Goal: Transaction & Acquisition: Book appointment/travel/reservation

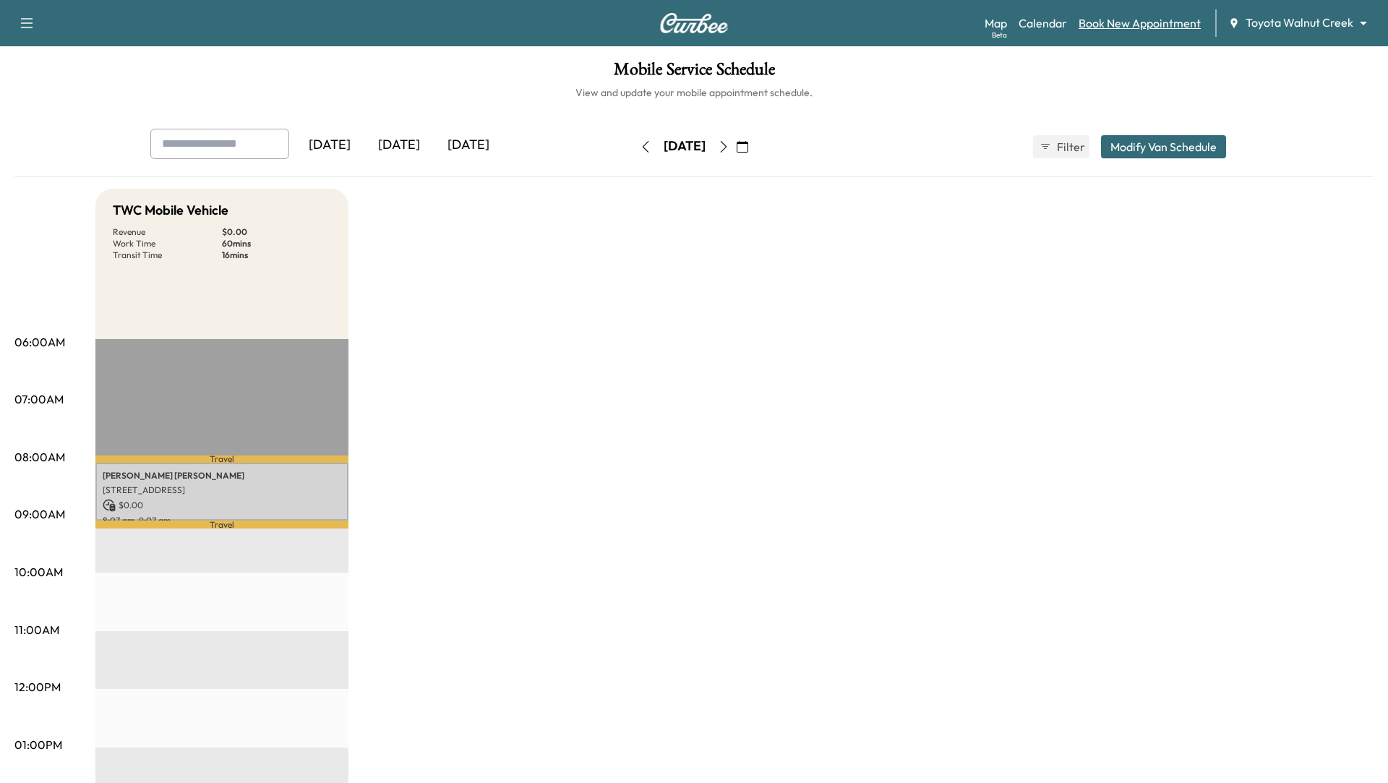
click at [1134, 26] on link "Book New Appointment" at bounding box center [1139, 22] width 122 height 17
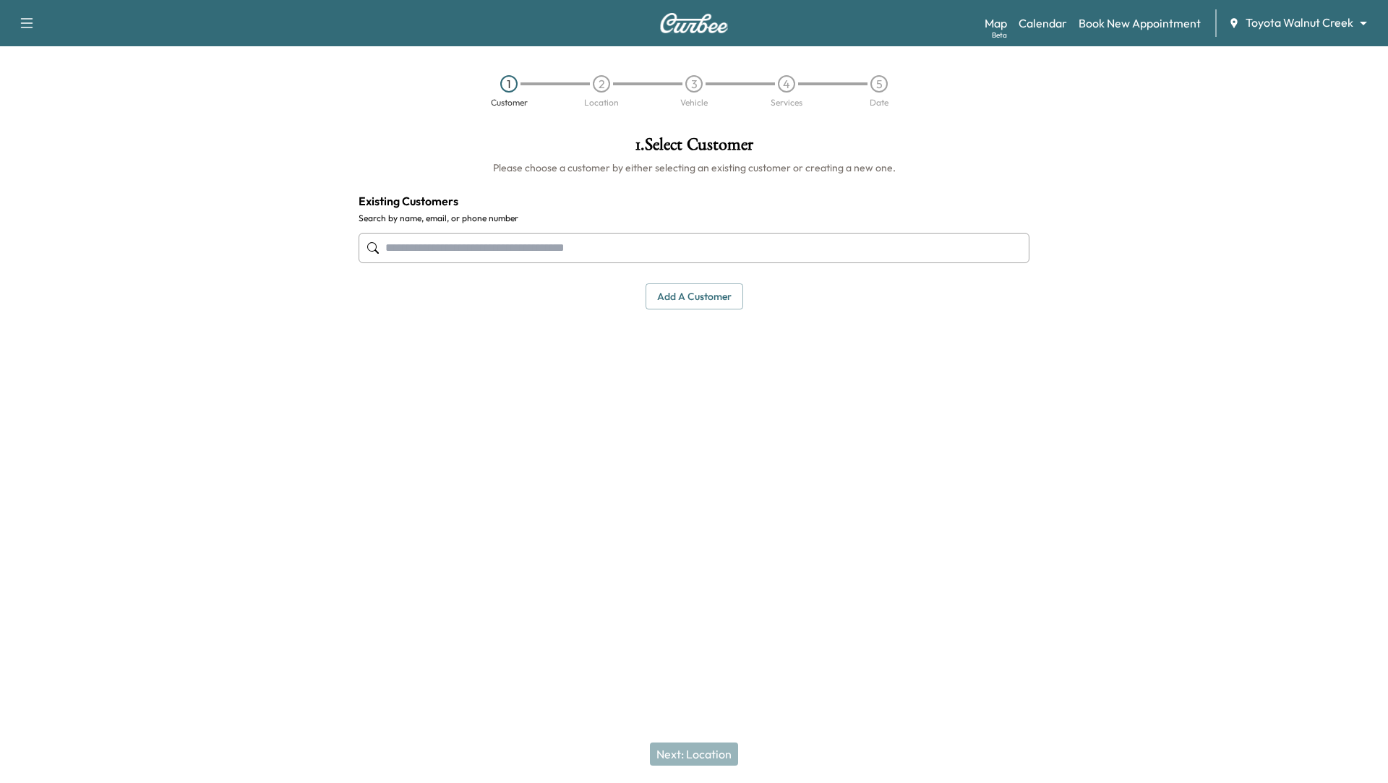
click at [630, 243] on input "text" at bounding box center [694, 248] width 671 height 30
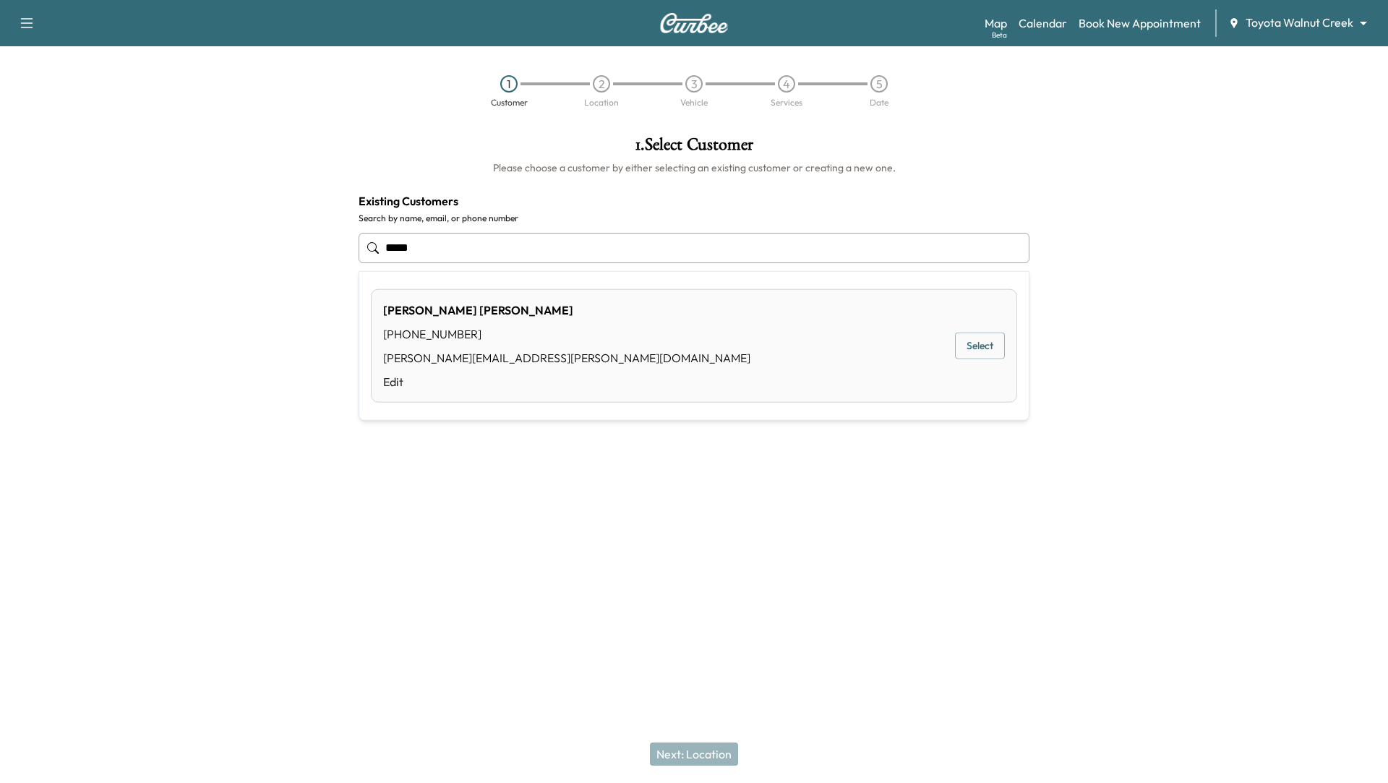
click at [922, 349] on div "[PERSON_NAME] [PHONE_NUMBER] [PERSON_NAME][EMAIL_ADDRESS][PERSON_NAME][DOMAIN_N…" at bounding box center [694, 345] width 646 height 113
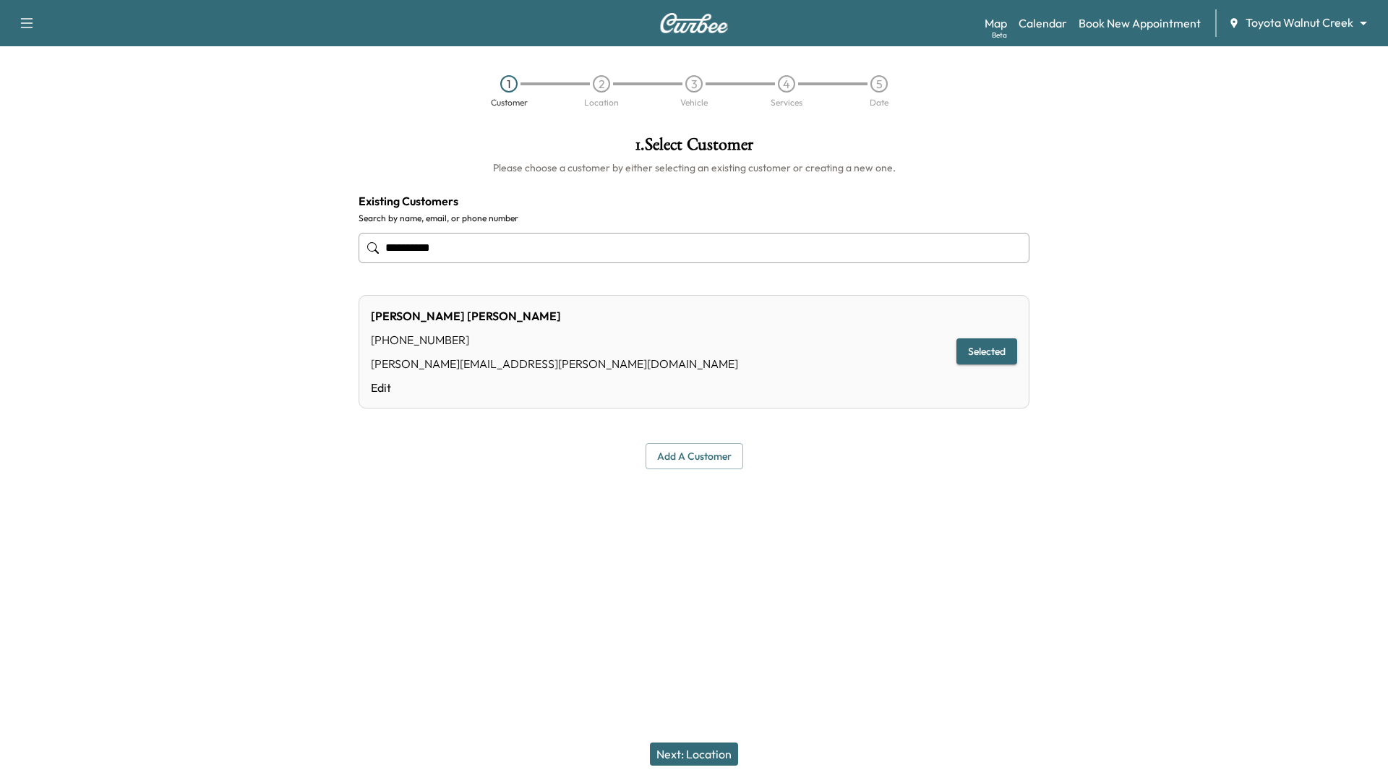
type input "**********"
click at [662, 755] on button "Next: Location" at bounding box center [694, 753] width 88 height 23
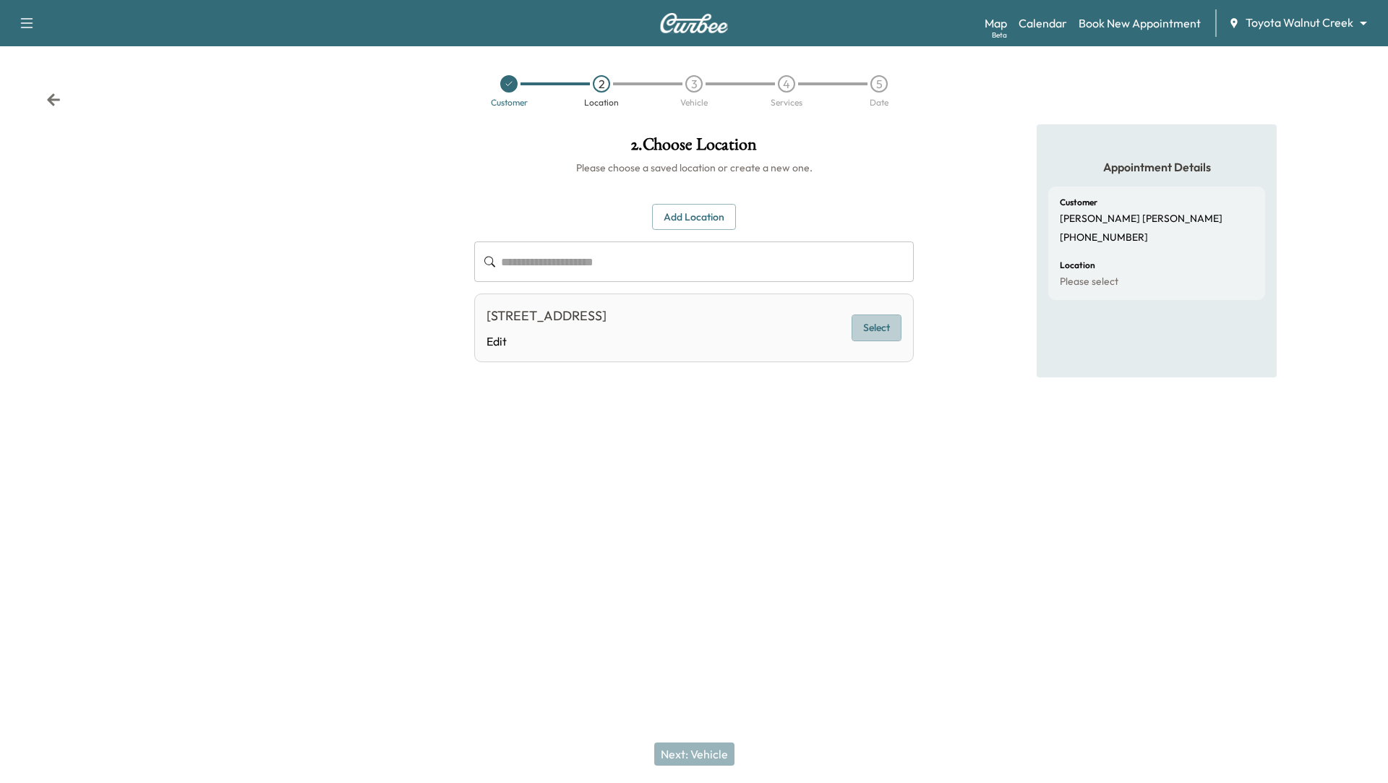
click at [888, 332] on button "Select" at bounding box center [876, 327] width 50 height 27
click at [679, 749] on button "Next: Vehicle" at bounding box center [694, 753] width 80 height 23
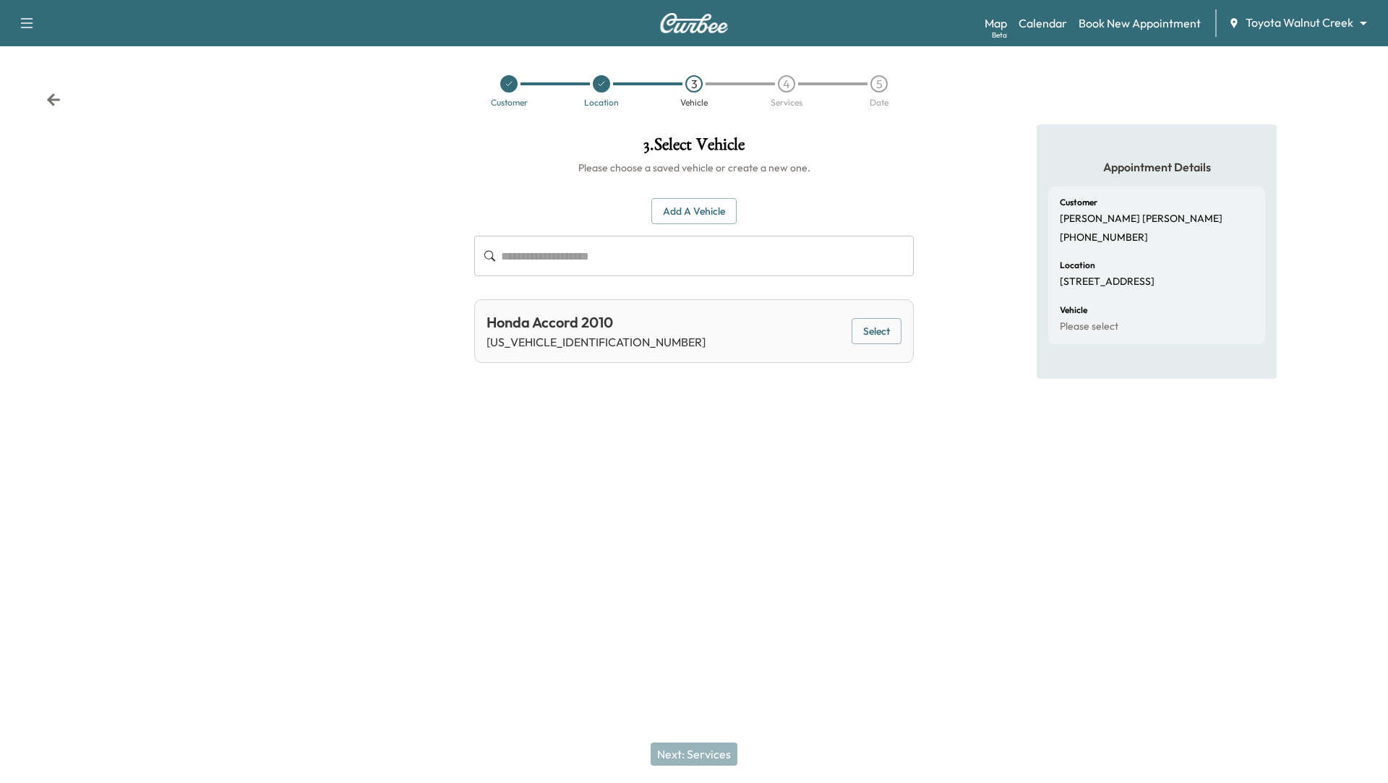
click at [878, 328] on button "Select" at bounding box center [876, 331] width 50 height 27
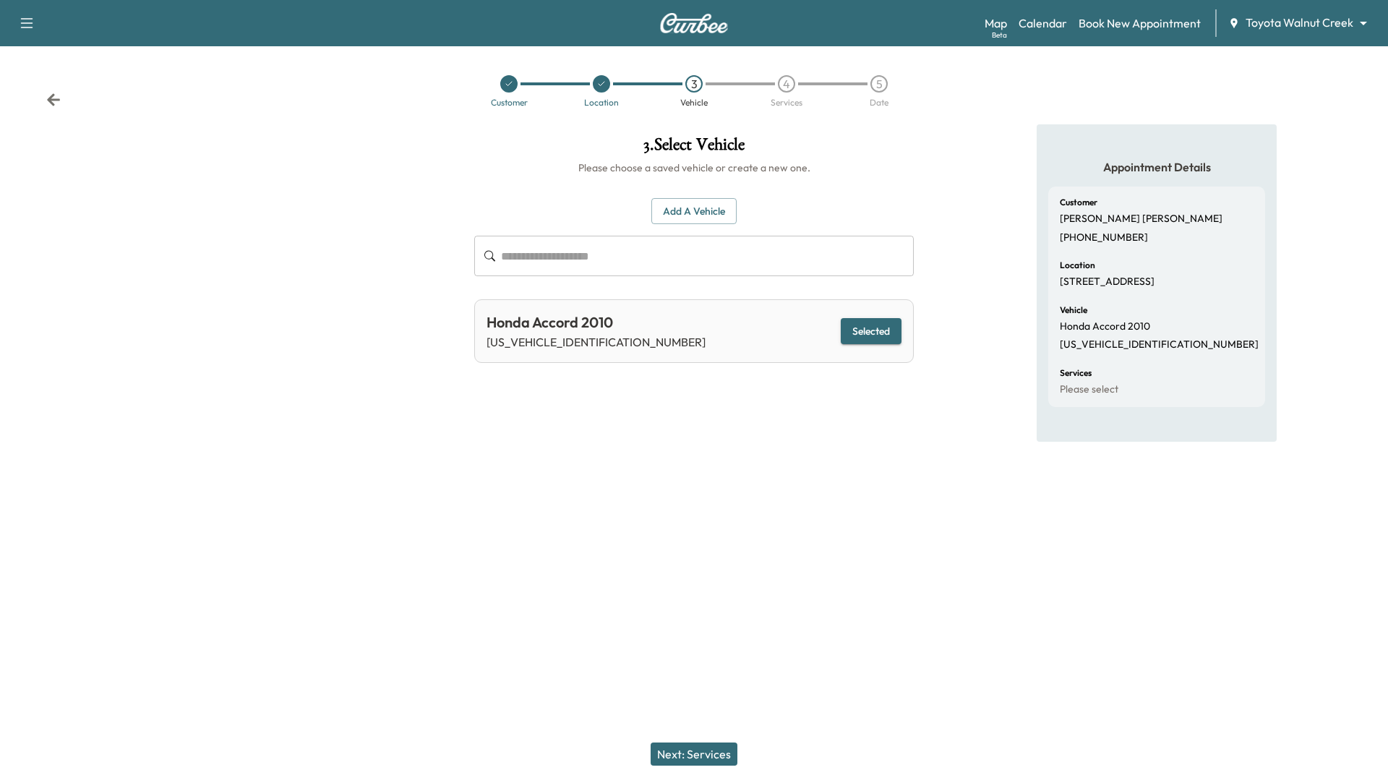
click at [675, 758] on button "Next: Services" at bounding box center [694, 753] width 87 height 23
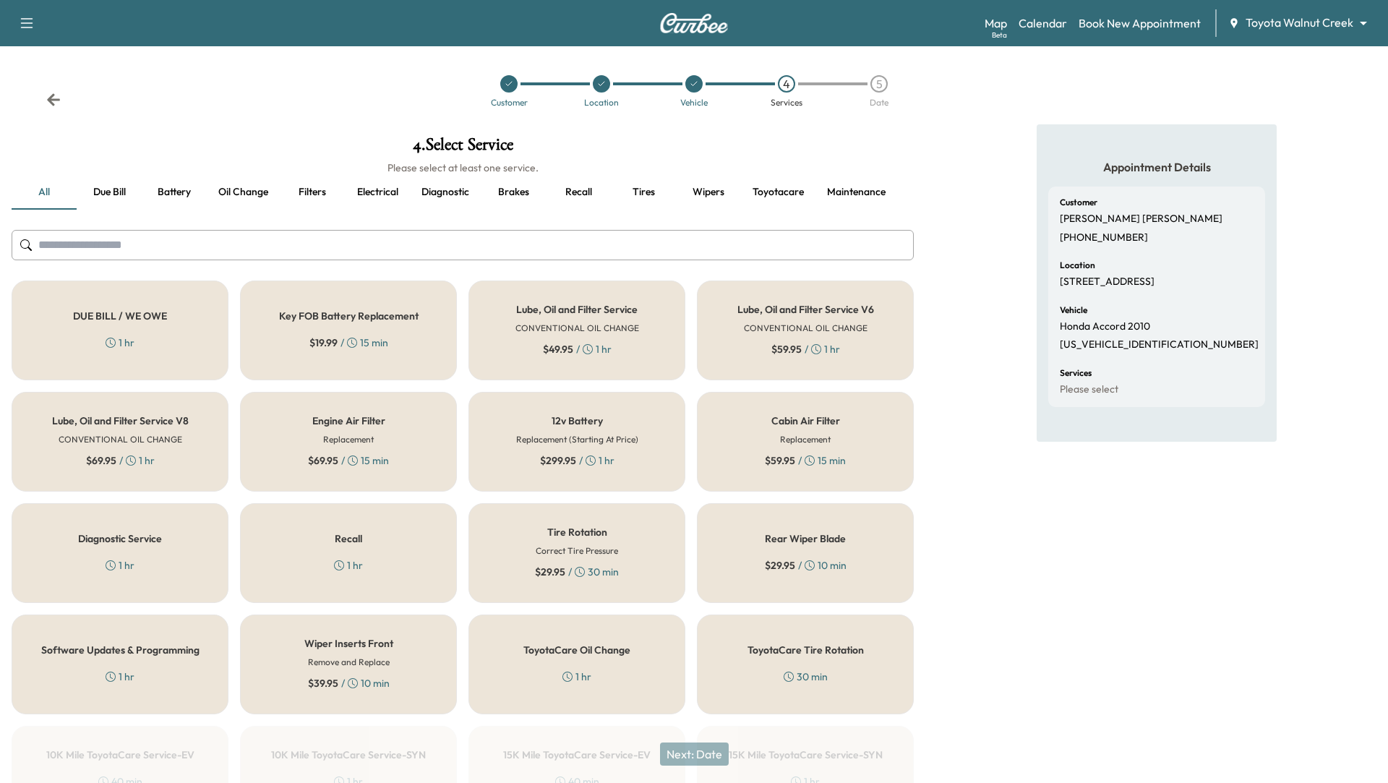
click at [579, 356] on div "Lube, Oil and Filter Service CONVENTIONAL OIL CHANGE $ 49.95 / 1 hr" at bounding box center [576, 330] width 217 height 100
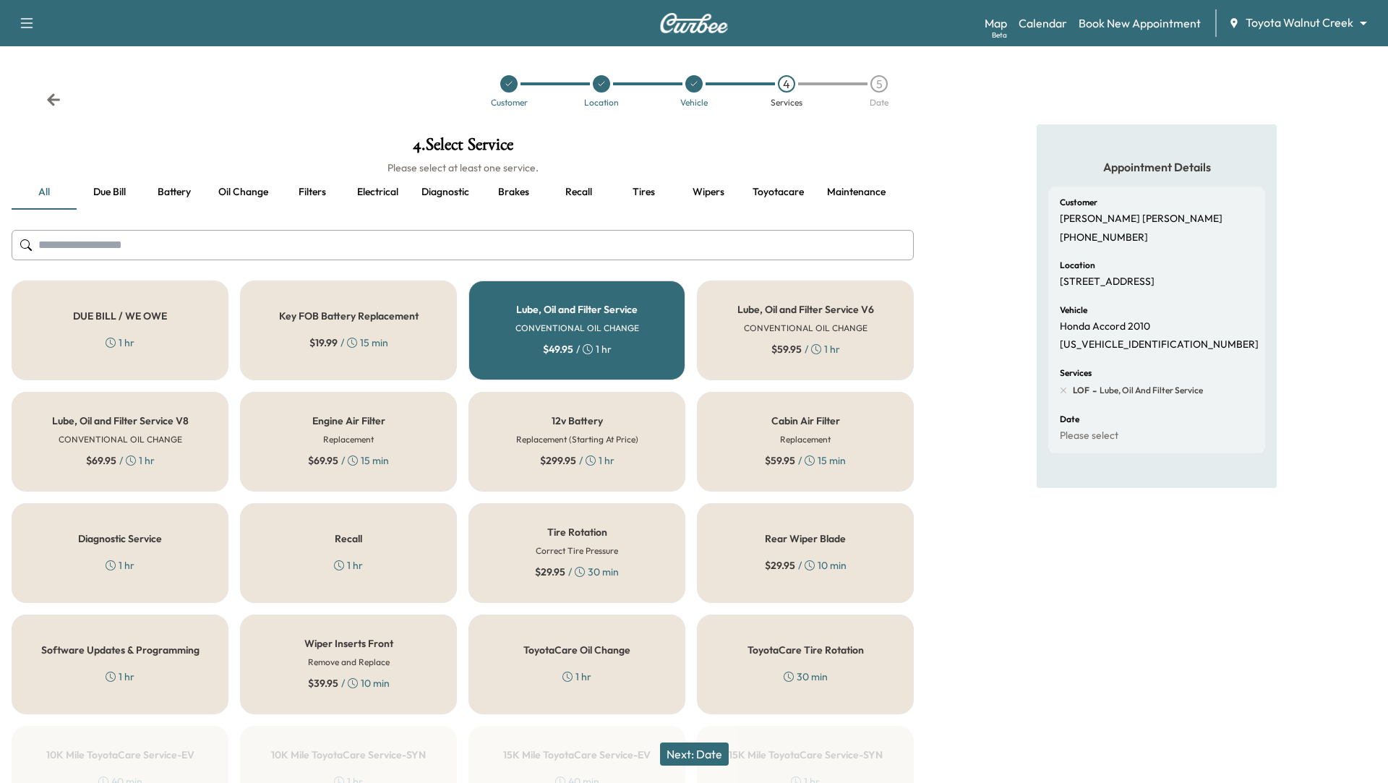
click at [696, 747] on button "Next: Date" at bounding box center [694, 753] width 69 height 23
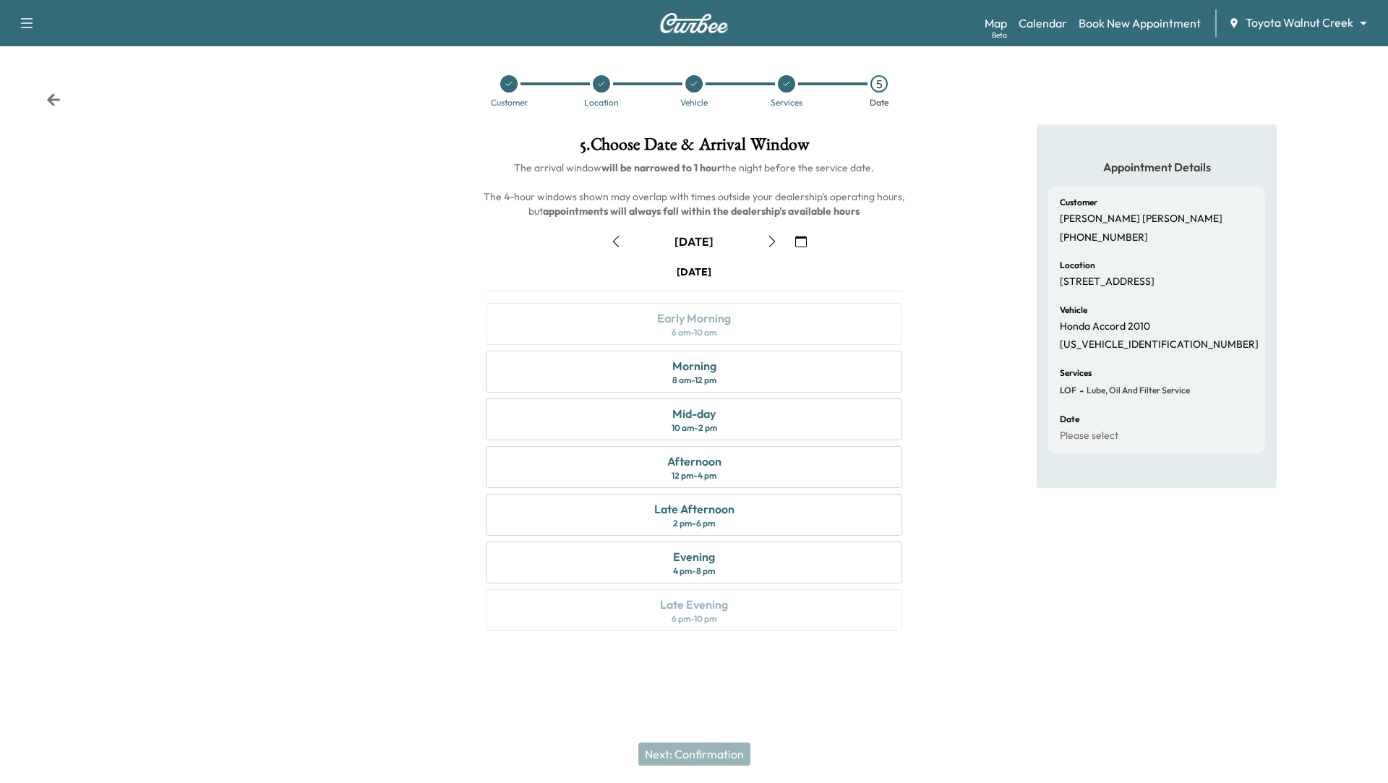
click at [617, 241] on icon "button" at bounding box center [616, 242] width 12 height 12
click at [239, 359] on div at bounding box center [231, 386] width 463 height 524
click at [53, 98] on icon at bounding box center [53, 100] width 14 height 14
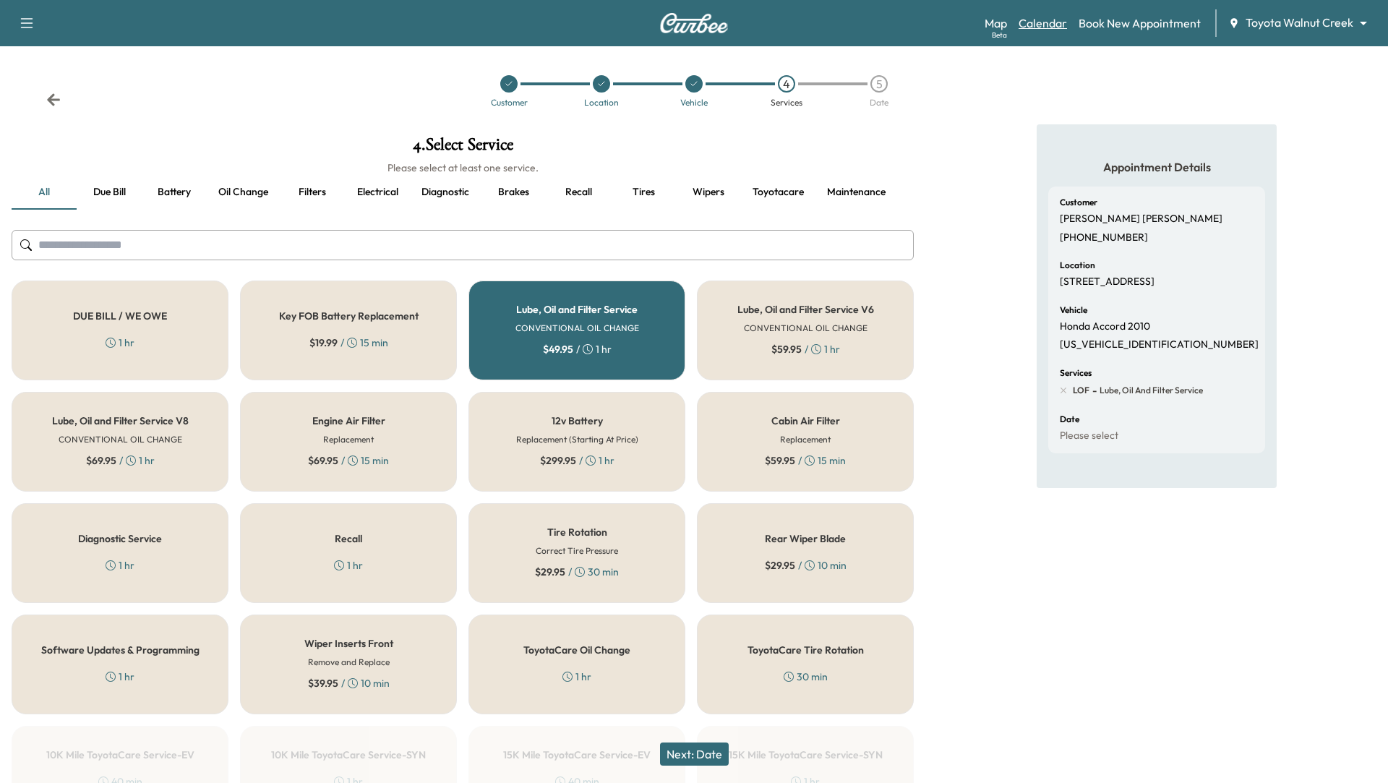
click at [1039, 22] on link "Calendar" at bounding box center [1042, 22] width 48 height 17
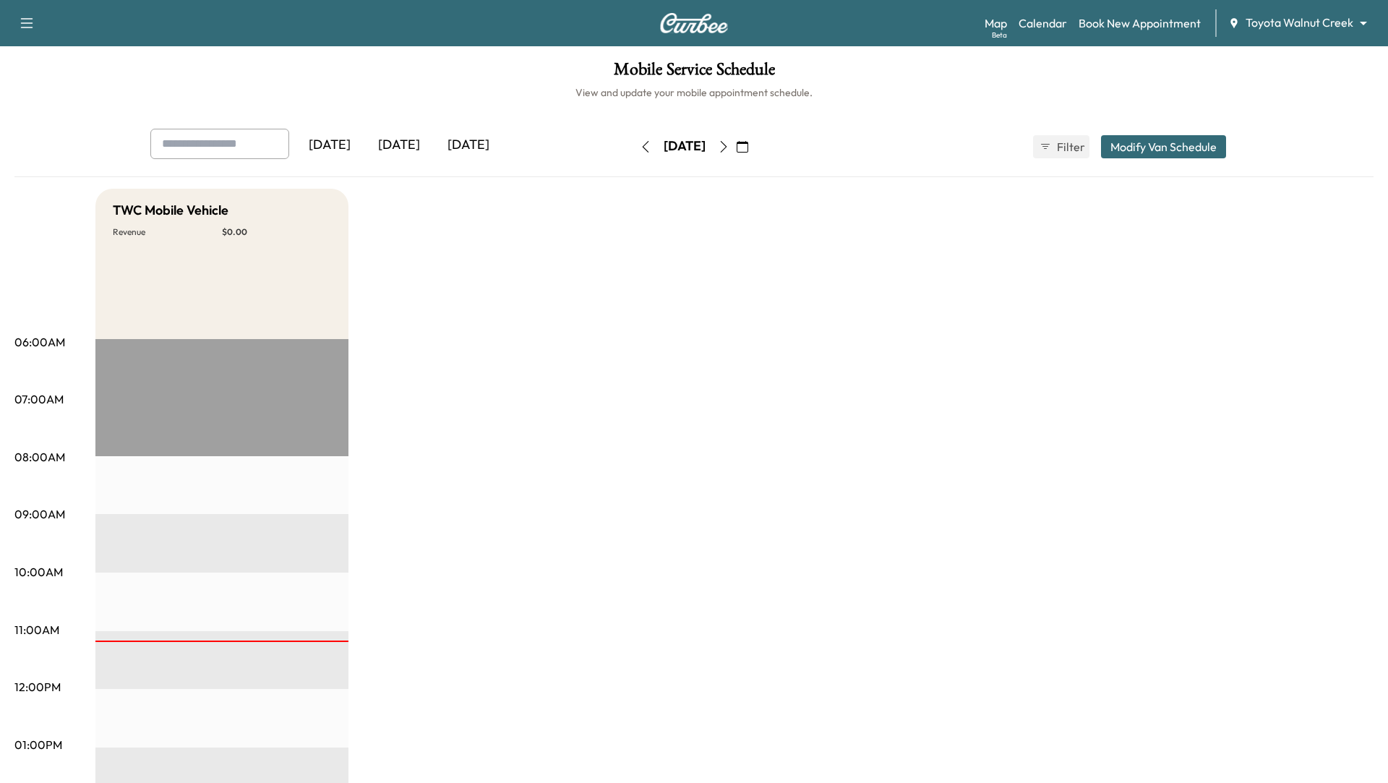
click at [729, 146] on icon "button" at bounding box center [724, 147] width 12 height 12
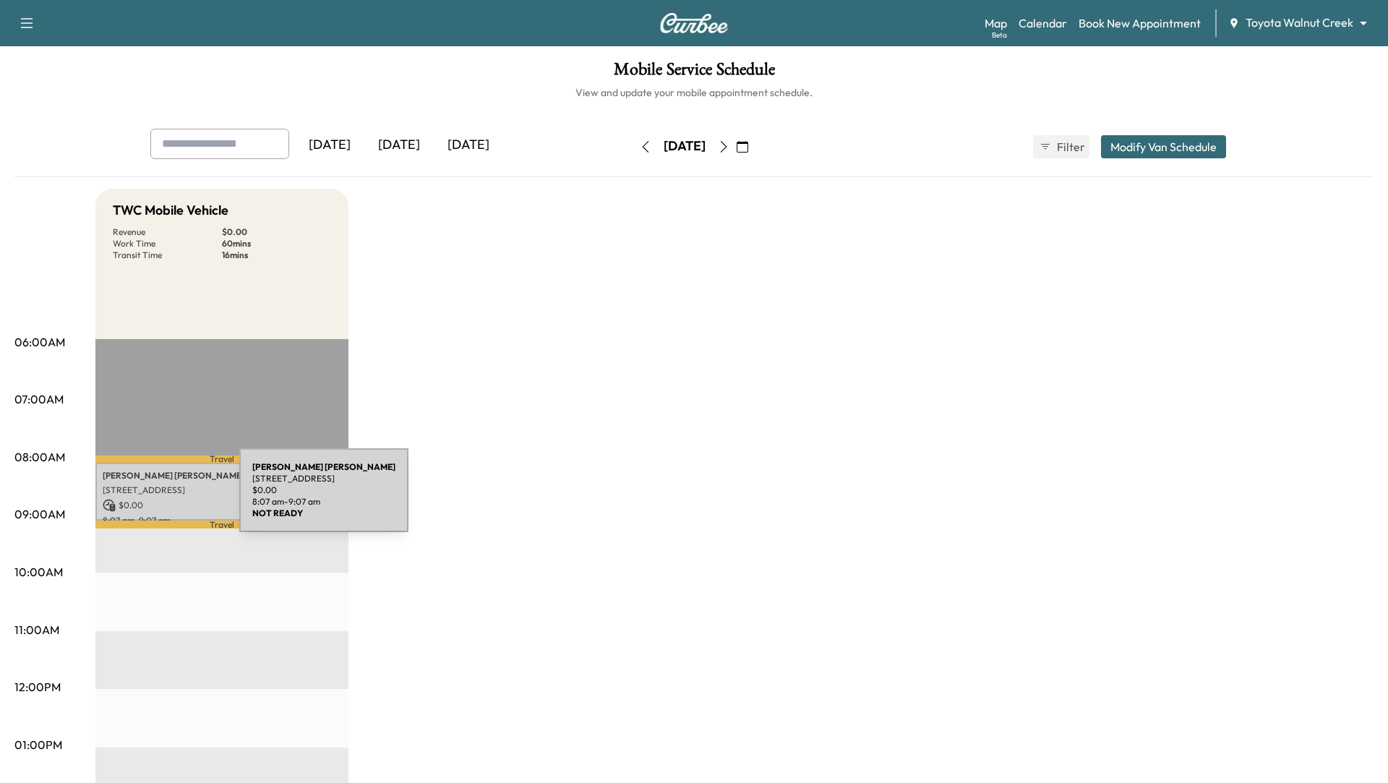
click at [131, 499] on p "$ 0.00" at bounding box center [222, 505] width 239 height 13
